Goal: Information Seeking & Learning: Learn about a topic

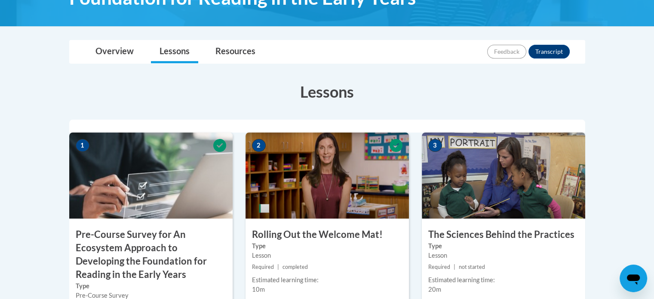
scroll to position [149, 0]
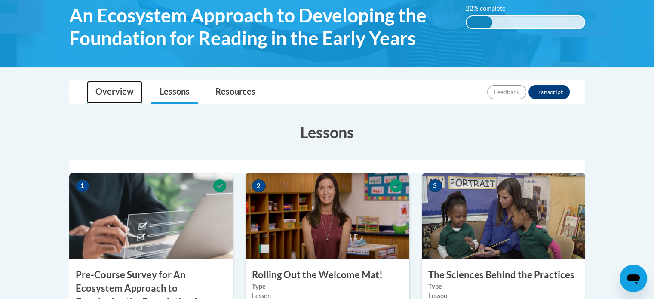
click at [126, 87] on link "Overview" at bounding box center [114, 92] width 55 height 23
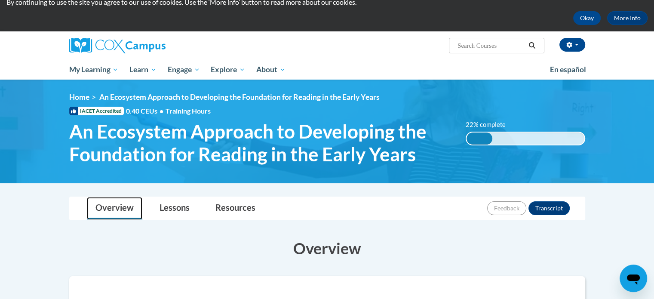
scroll to position [28, 0]
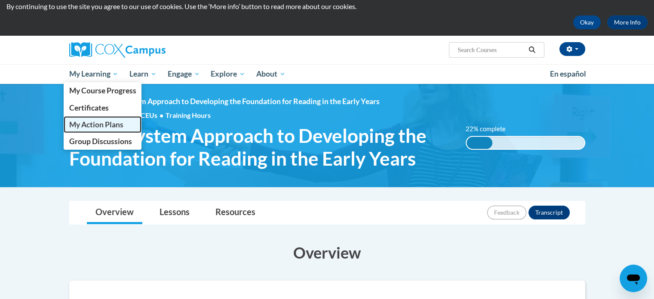
click at [101, 121] on span "My Action Plans" at bounding box center [96, 124] width 54 height 9
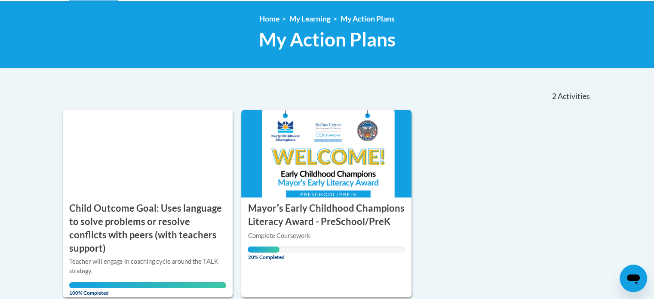
scroll to position [206, 0]
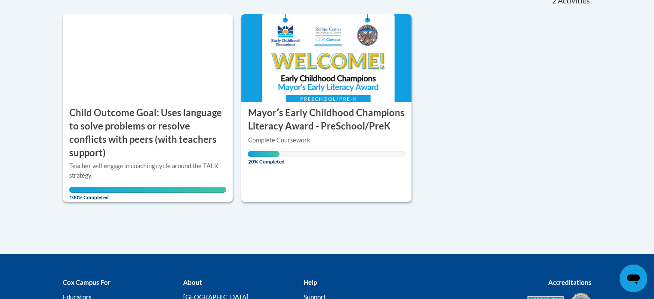
click at [296, 66] on img at bounding box center [326, 58] width 170 height 88
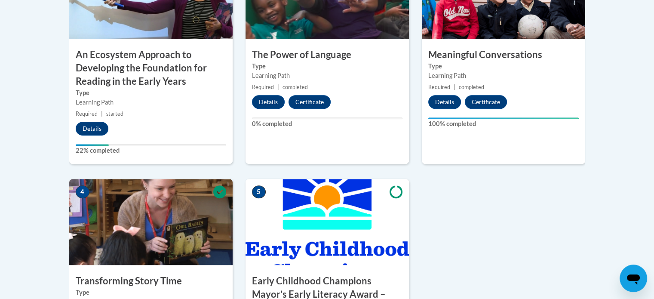
scroll to position [398, 0]
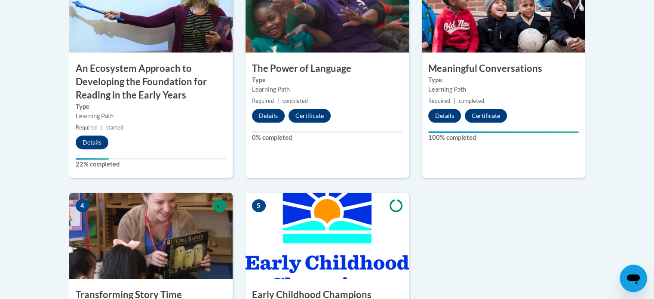
click at [126, 128] on small "Required | started" at bounding box center [150, 127] width 163 height 9
click at [150, 22] on img at bounding box center [150, 9] width 163 height 86
click at [92, 144] on button "Details" at bounding box center [92, 142] width 33 height 14
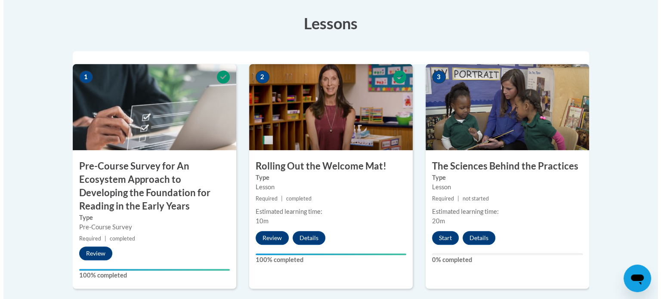
scroll to position [258, 0]
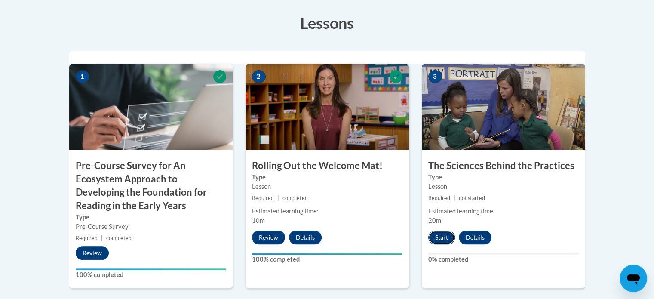
click at [446, 234] on button "Start" at bounding box center [441, 238] width 27 height 14
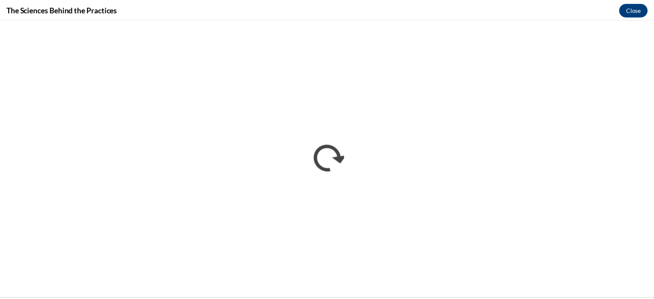
scroll to position [0, 0]
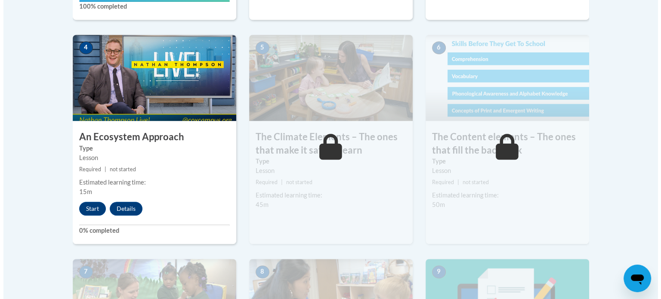
scroll to position [495, 0]
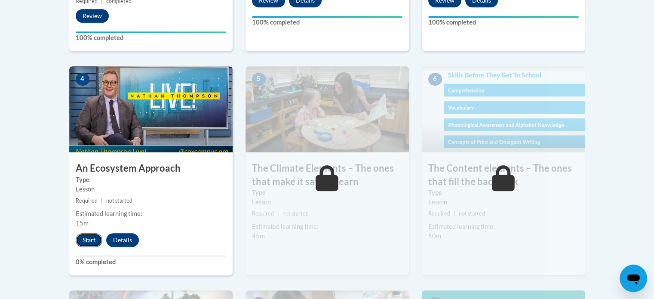
click at [87, 236] on button "Start" at bounding box center [89, 240] width 27 height 14
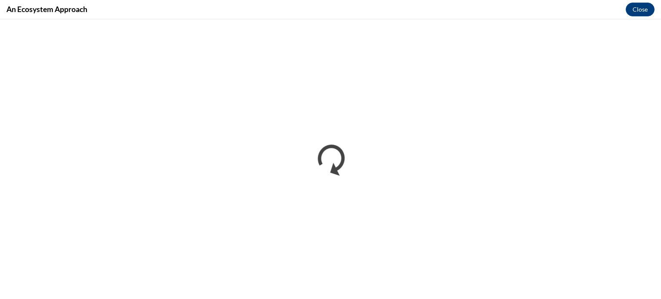
scroll to position [0, 0]
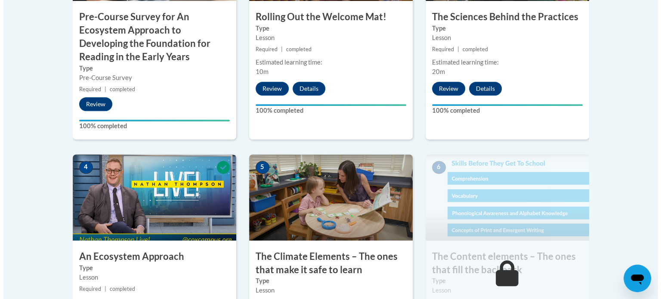
scroll to position [492, 0]
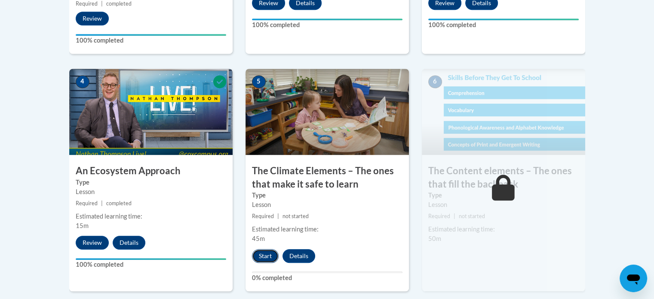
click at [267, 258] on button "Start" at bounding box center [265, 256] width 27 height 14
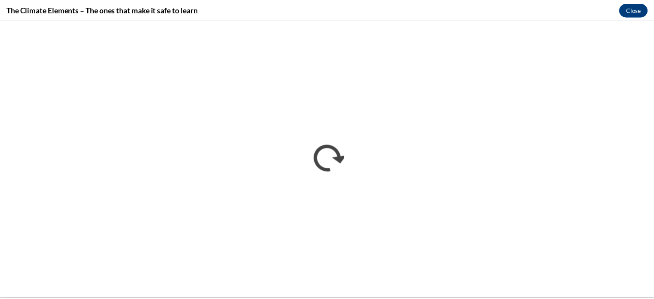
scroll to position [0, 0]
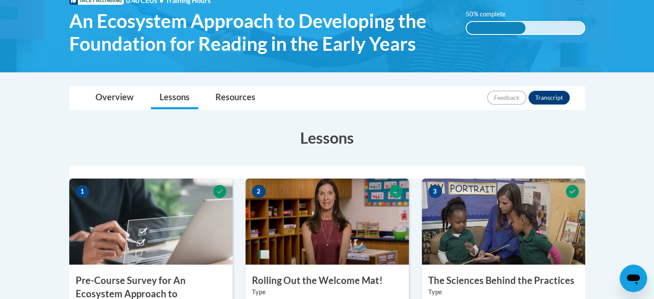
scroll to position [212, 0]
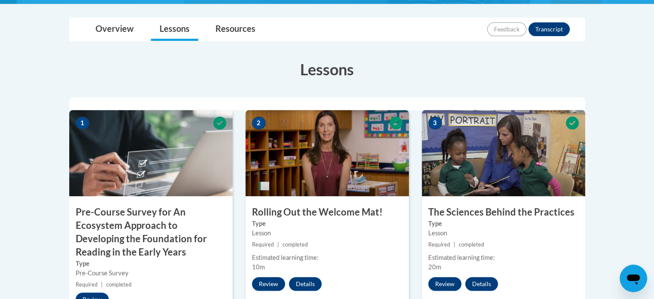
drag, startPoint x: 653, startPoint y: 114, endPoint x: 653, endPoint y: 178, distance: 64.1
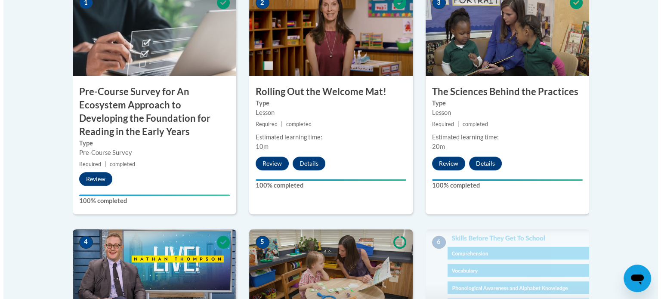
scroll to position [593, 0]
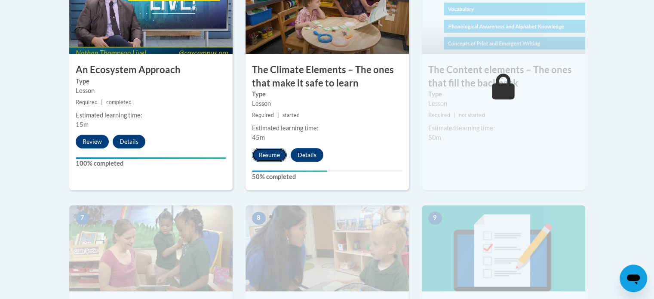
click at [273, 154] on button "Resume" at bounding box center [269, 155] width 35 height 14
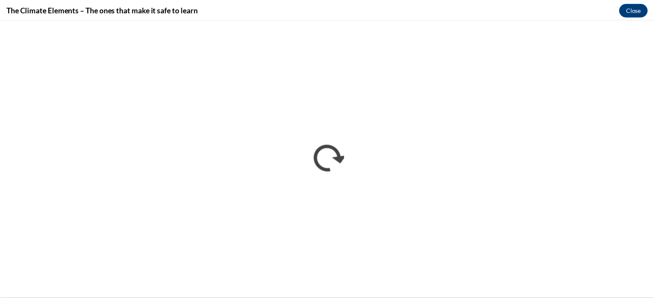
scroll to position [0, 0]
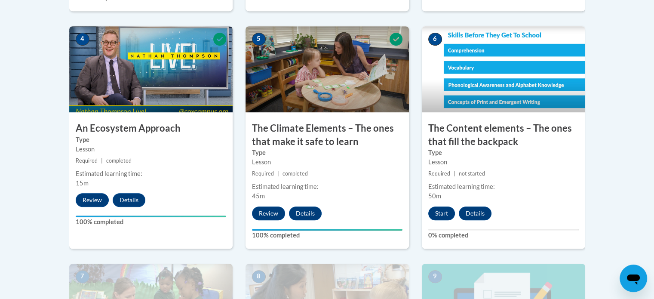
scroll to position [533, 0]
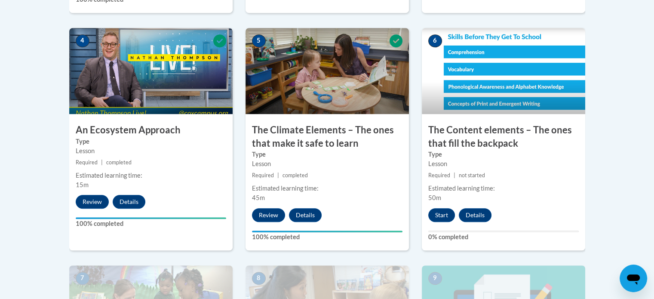
click at [652, 8] on body "This site uses cookies to help improve your learning experience. By continuing …" at bounding box center [327, 93] width 654 height 1252
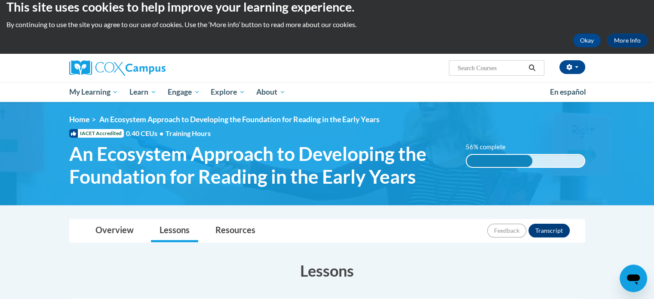
scroll to position [0, 0]
